Goal: Task Accomplishment & Management: Use online tool/utility

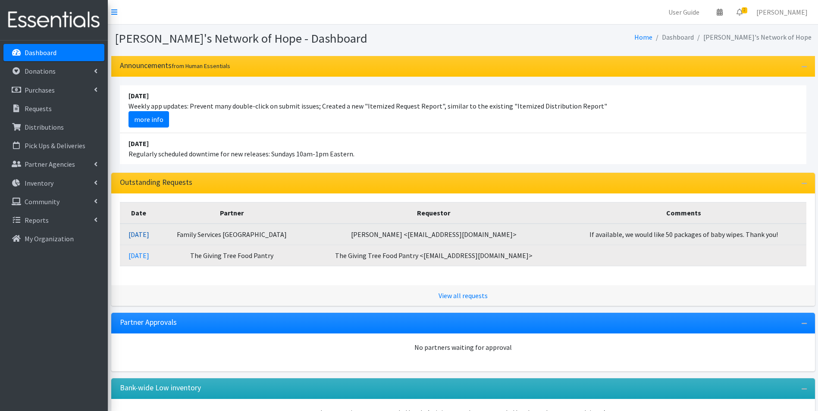
click at [149, 232] on link "08/25/2025" at bounding box center [138, 234] width 21 height 9
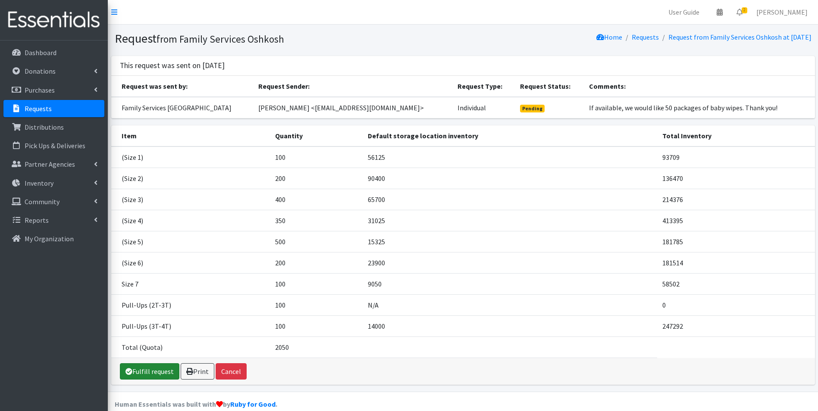
click at [146, 371] on link "Fulfill request" at bounding box center [149, 371] width 59 height 16
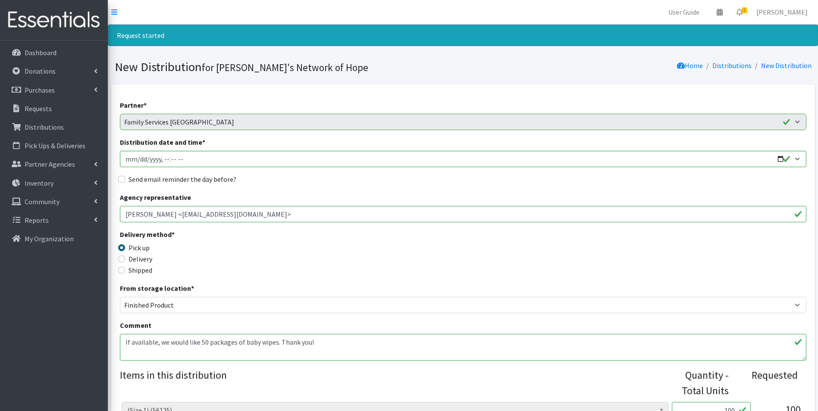
click at [130, 354] on textarea "If available, we would like 50 packages of baby wipes. Thank you!" at bounding box center [463, 347] width 686 height 27
click at [337, 344] on textarea "If available, we would like 50 packages of baby wipes. Thank you!" at bounding box center [463, 347] width 686 height 27
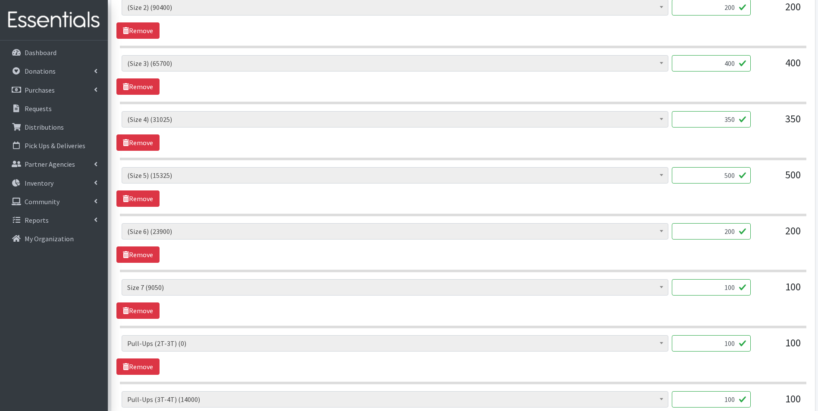
scroll to position [474, 0]
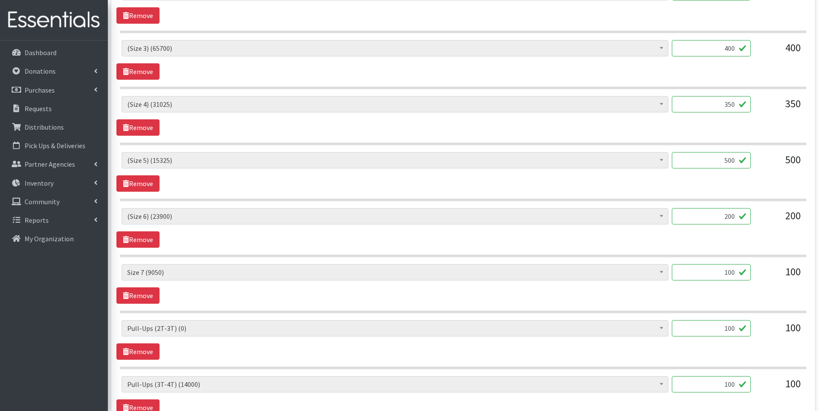
type textarea "If available, we would like 50 packages of baby wipes. Thank you! **We currentl…"
drag, startPoint x: 720, startPoint y: 329, endPoint x: 818, endPoint y: 329, distance: 97.9
click at [817, 329] on html "User Guide 0 Pick-ups remaining this week View Calendar 1 1 Requests 0 Partner …" at bounding box center [409, 31] width 818 height 1011
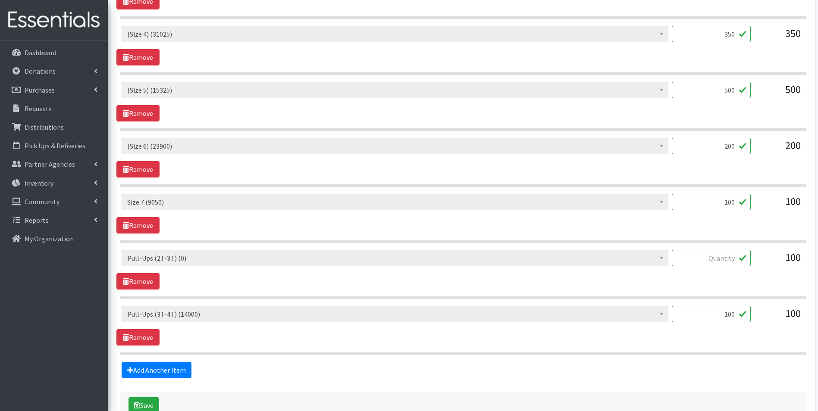
scroll to position [560, 0]
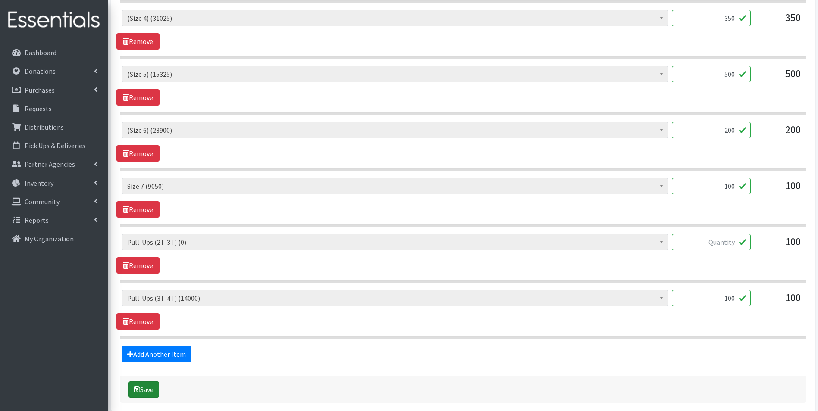
click at [150, 394] on button "Save" at bounding box center [143, 390] width 31 height 16
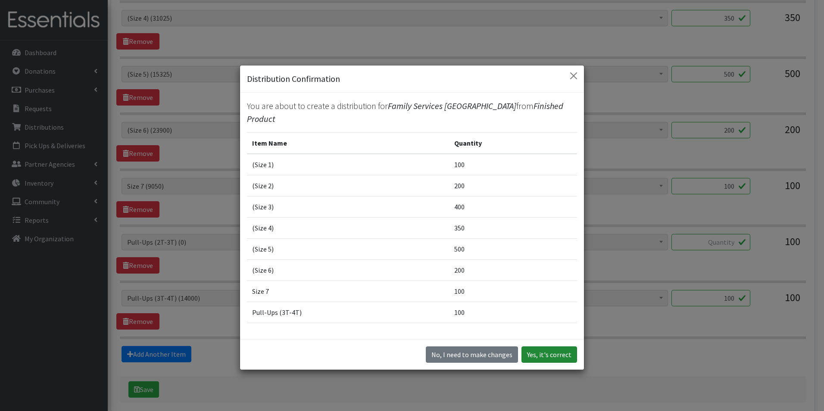
click at [550, 350] on button "Yes, it's correct" at bounding box center [550, 355] width 56 height 16
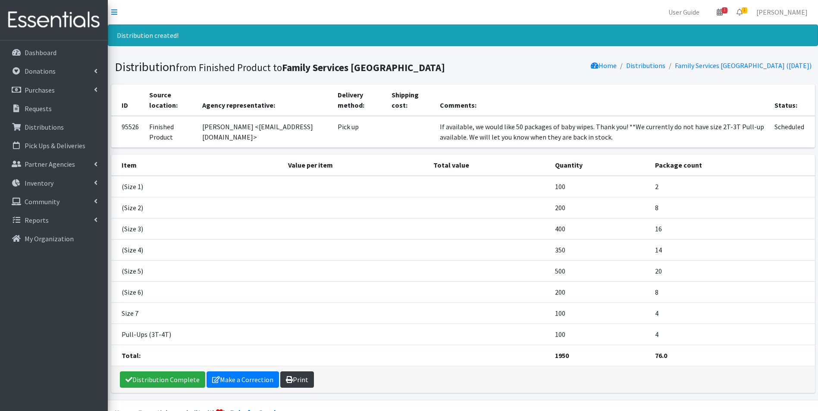
click at [301, 375] on link "Print" at bounding box center [297, 380] width 34 height 16
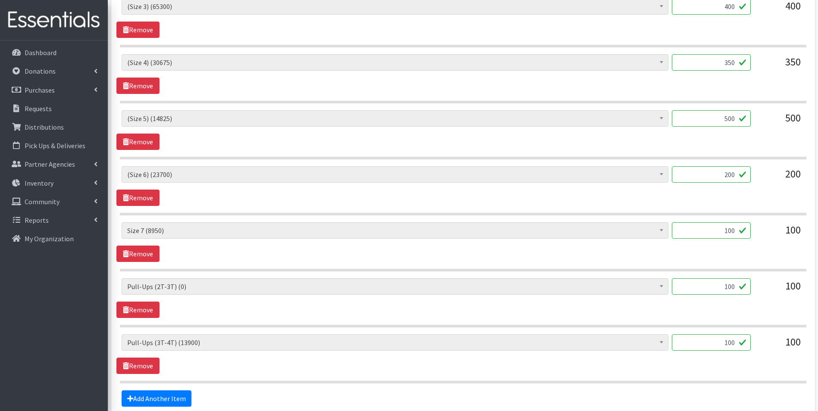
scroll to position [560, 0]
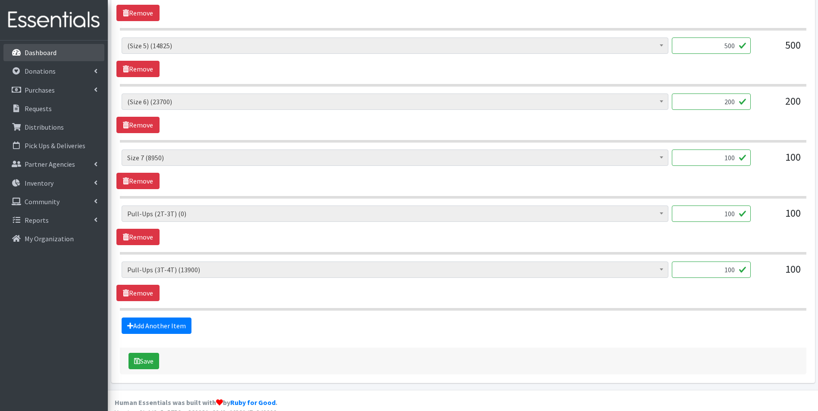
click at [50, 54] on p "Dashboard" at bounding box center [41, 52] width 32 height 9
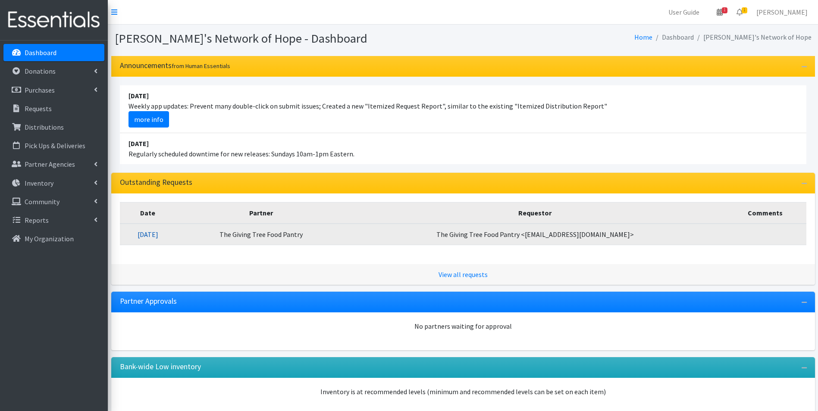
click at [158, 235] on link "[DATE]" at bounding box center [148, 234] width 21 height 9
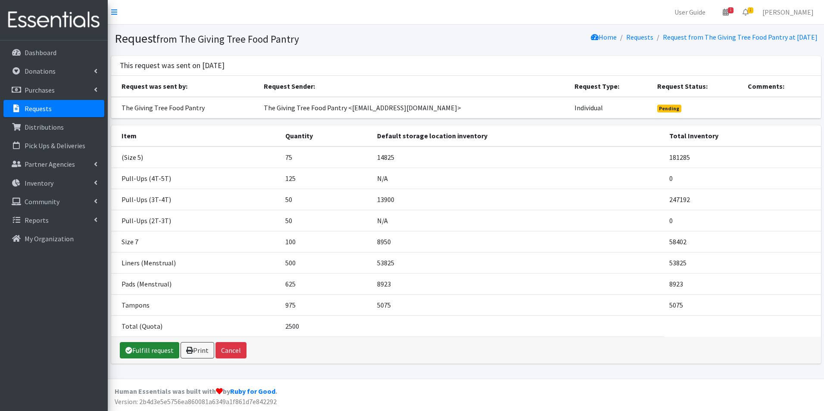
click at [156, 348] on link "Fulfill request" at bounding box center [149, 350] width 59 height 16
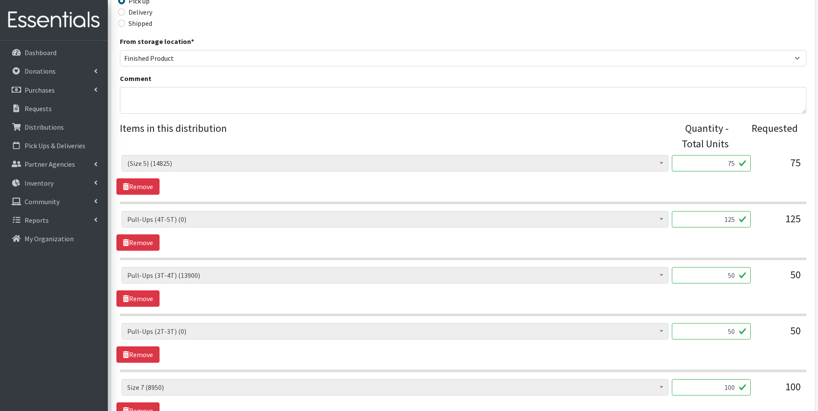
scroll to position [259, 0]
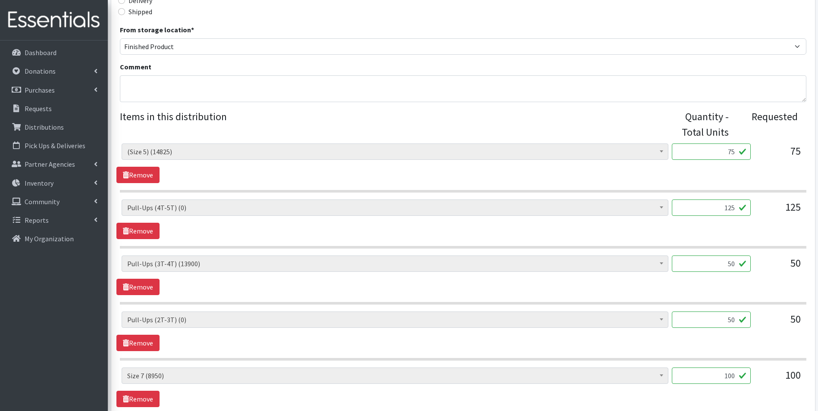
drag, startPoint x: 722, startPoint y: 213, endPoint x: 748, endPoint y: 214, distance: 26.3
click at [748, 214] on input "125" at bounding box center [711, 208] width 79 height 16
drag, startPoint x: 725, startPoint y: 318, endPoint x: 745, endPoint y: 318, distance: 19.8
click at [745, 318] on input "50" at bounding box center [711, 320] width 79 height 16
drag, startPoint x: 727, startPoint y: 262, endPoint x: 737, endPoint y: 263, distance: 10.0
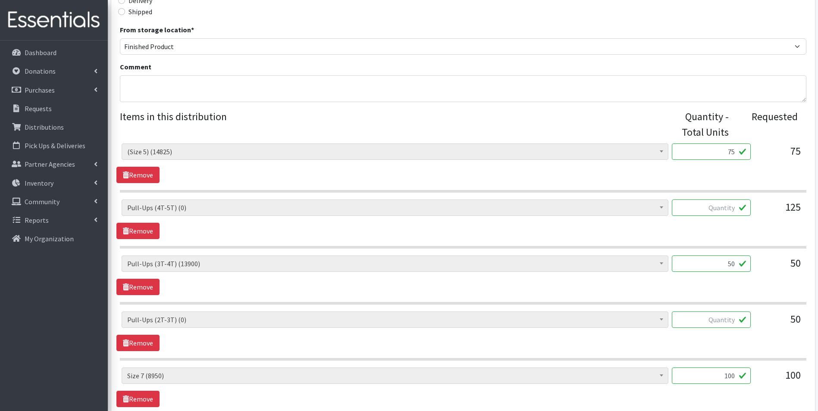
click at [737, 263] on input "50" at bounding box center [711, 264] width 79 height 16
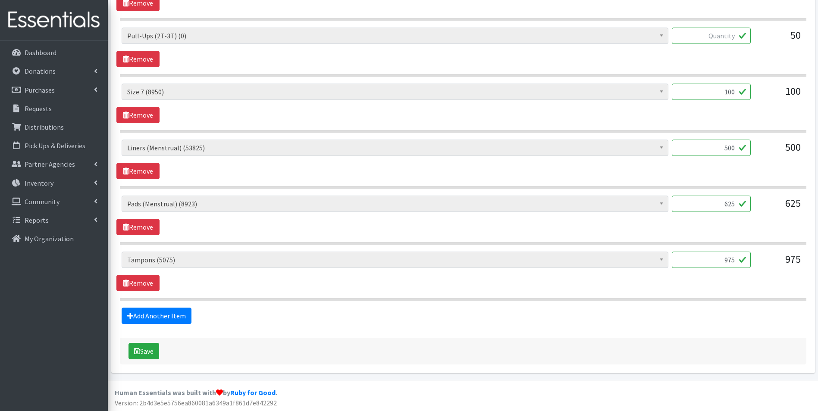
scroll to position [544, 0]
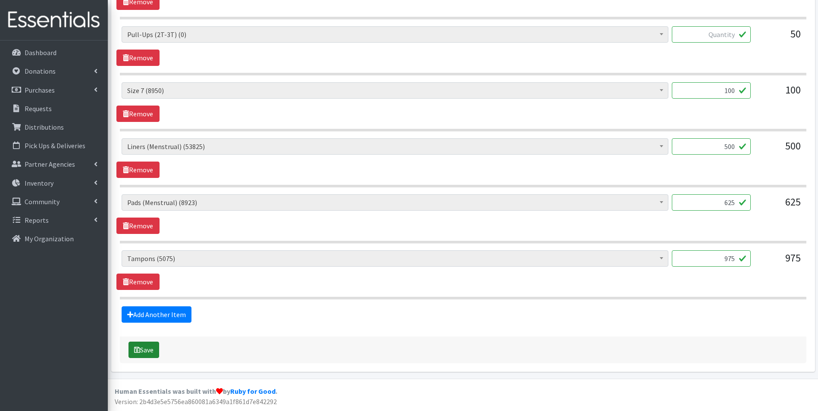
type input "100"
click at [152, 345] on button "Save" at bounding box center [143, 350] width 31 height 16
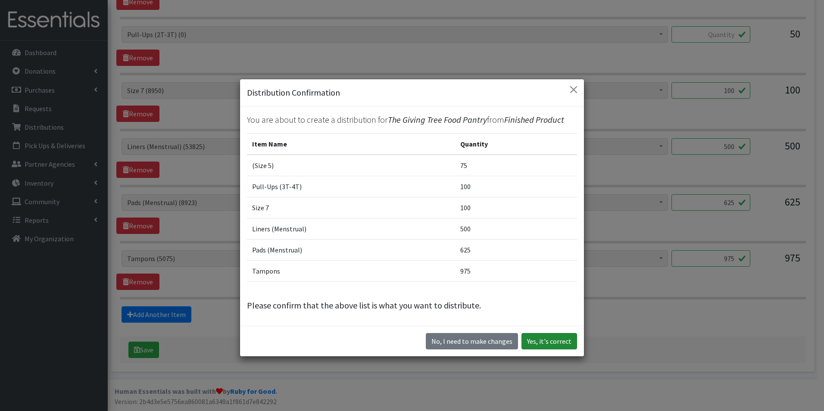
click at [553, 341] on button "Yes, it's correct" at bounding box center [550, 341] width 56 height 16
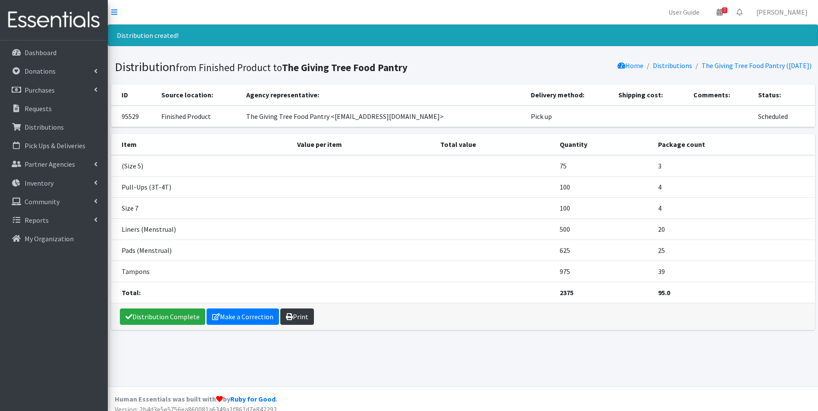
click at [289, 312] on link "Print" at bounding box center [297, 317] width 34 height 16
click at [54, 53] on p "Dashboard" at bounding box center [41, 52] width 32 height 9
